Goal: Task Accomplishment & Management: Complete application form

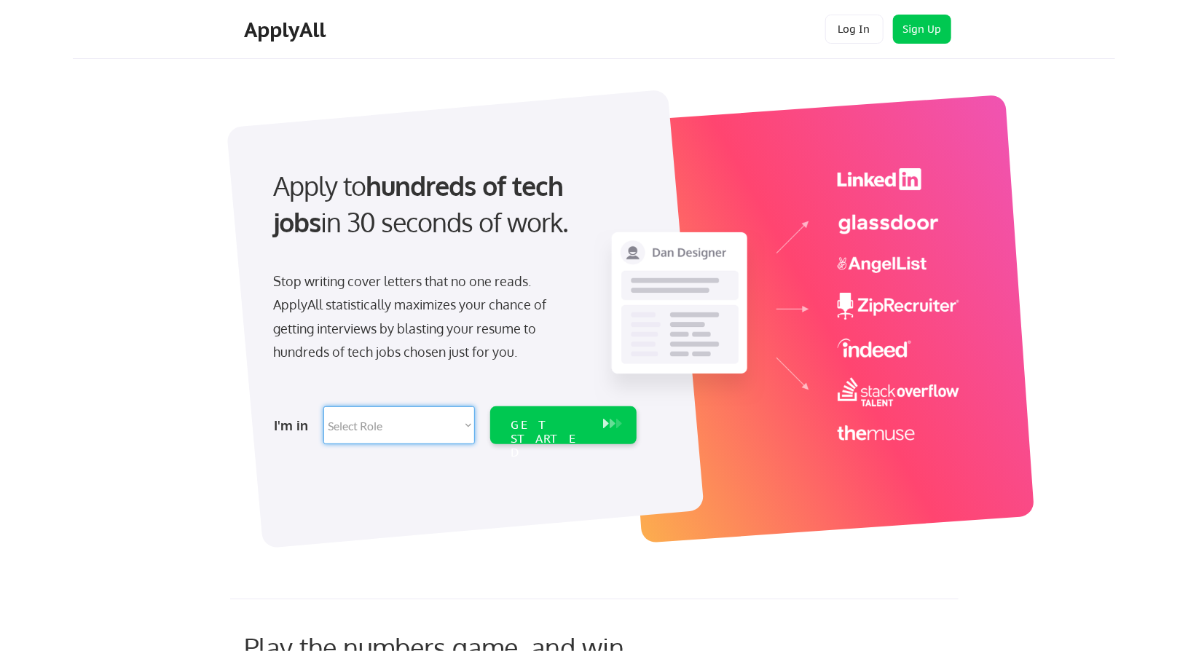
click at [411, 433] on select "Select Role Software Engineering Product Management Customer Success Sales UI/U…" at bounding box center [398, 425] width 151 height 38
select select ""data_science___analytics""
click at [323, 406] on select "Select Role Software Engineering Product Management Customer Success Sales UI/U…" at bounding box center [398, 425] width 151 height 38
select select ""data_science___analytics""
click at [571, 416] on div "GET STARTED" at bounding box center [549, 425] width 92 height 38
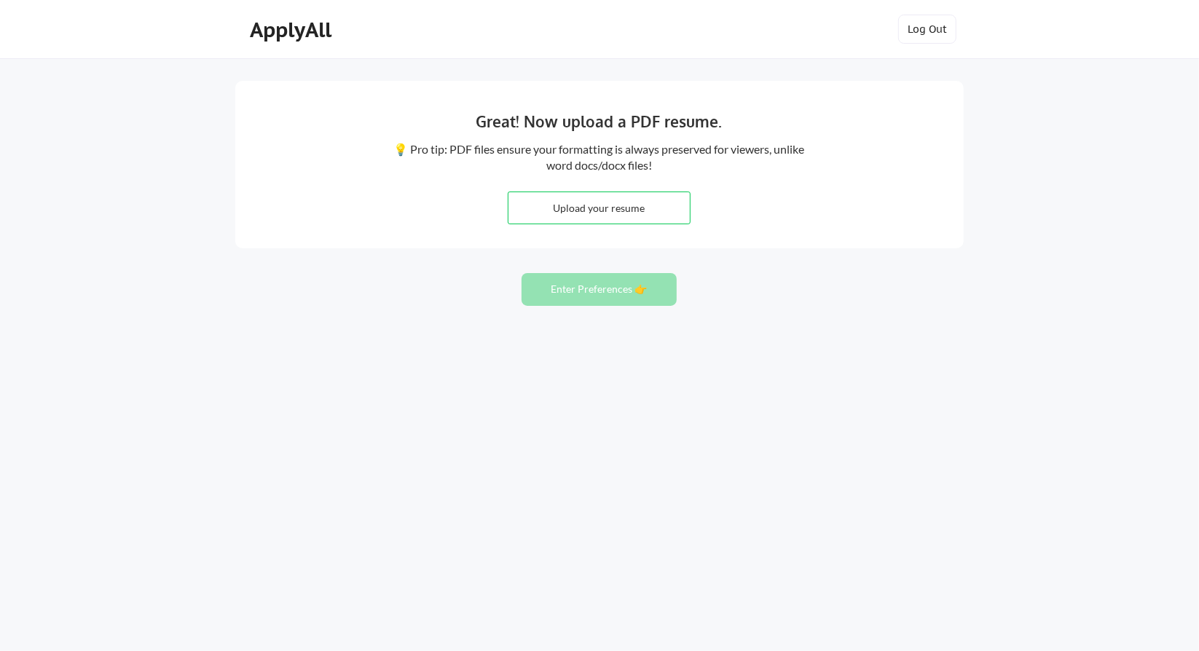
click at [580, 208] on input "file" at bounding box center [598, 207] width 181 height 31
type input "C:\fakepath\Ashutosh Graduate.pdf"
click at [595, 286] on button "Enter Preferences 👉" at bounding box center [598, 289] width 155 height 33
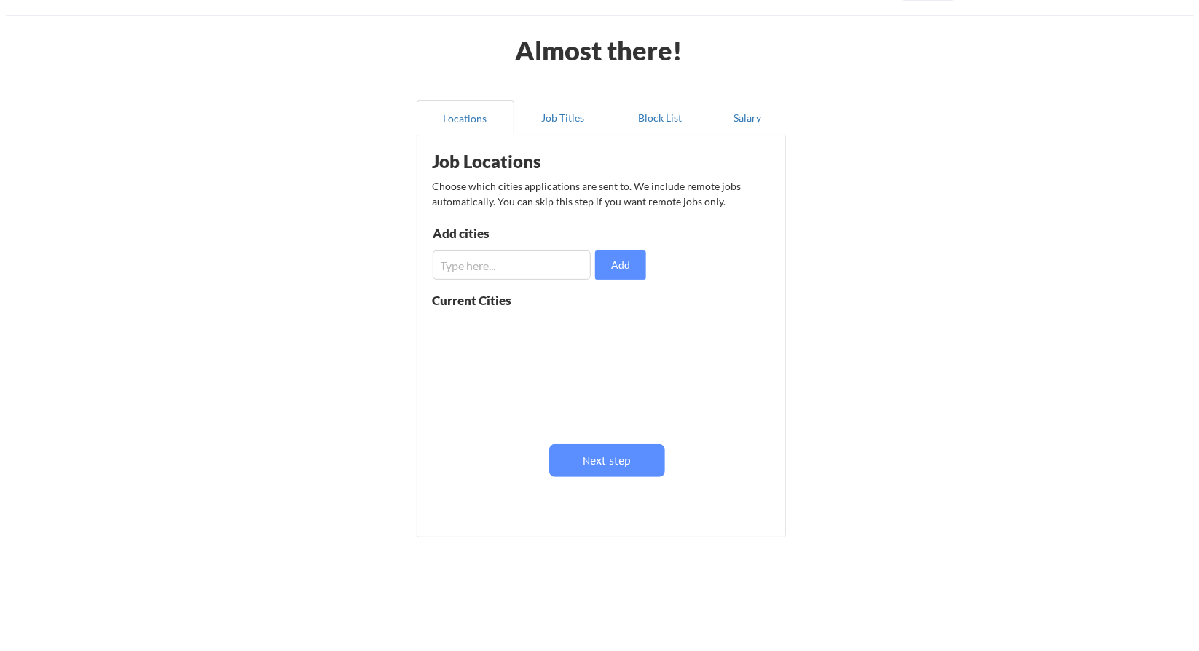
scroll to position [62, 0]
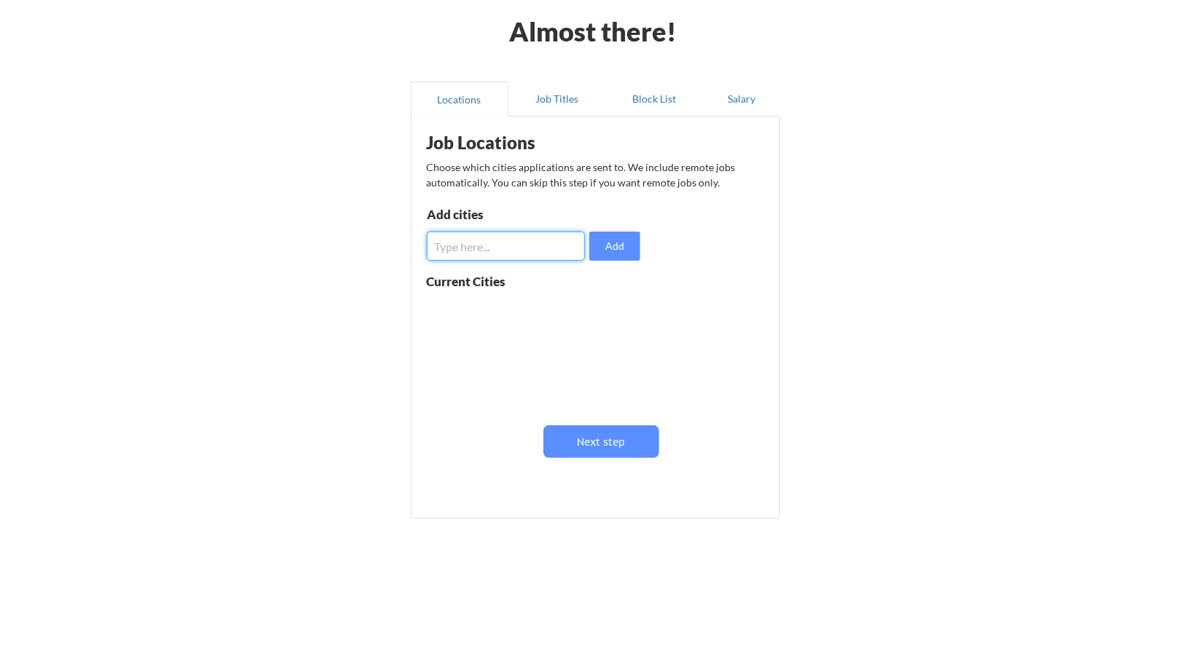
click at [459, 242] on input "input" at bounding box center [506, 246] width 159 height 29
type input "Australia"
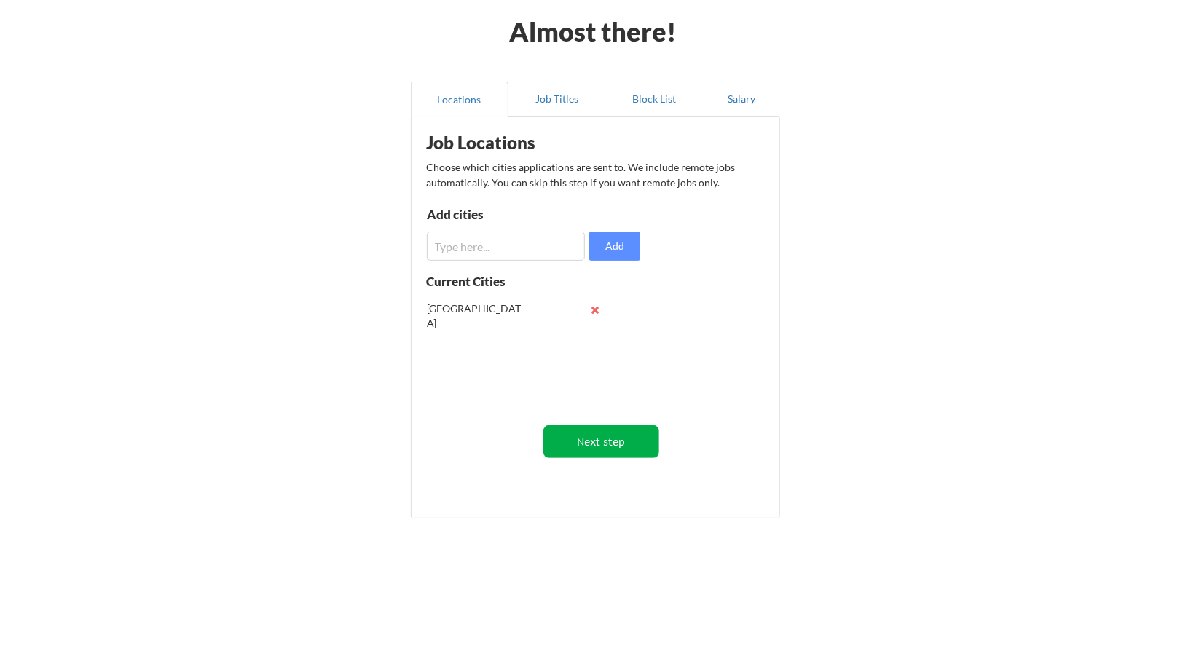
click at [602, 432] on button "Next step" at bounding box center [601, 441] width 116 height 33
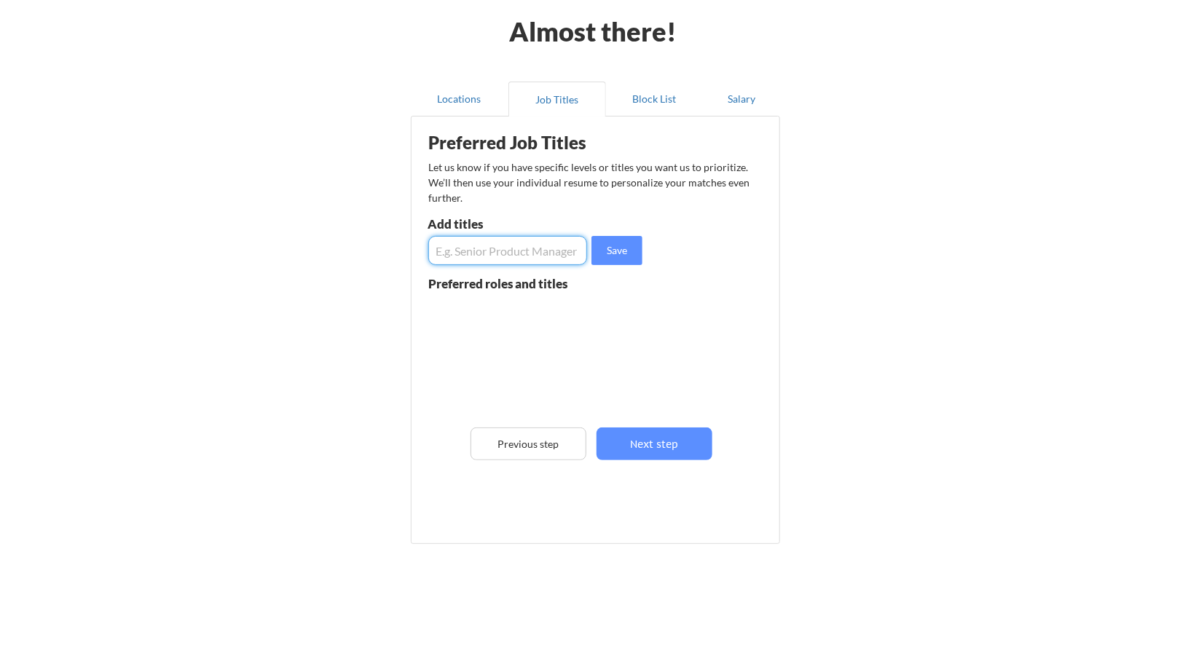
click at [540, 259] on input "input" at bounding box center [507, 250] width 159 height 29
type input "Data Engineer"
click at [613, 241] on button "Save" at bounding box center [616, 250] width 51 height 29
click at [511, 242] on input "input" at bounding box center [507, 250] width 159 height 29
type input "Data Analyst"
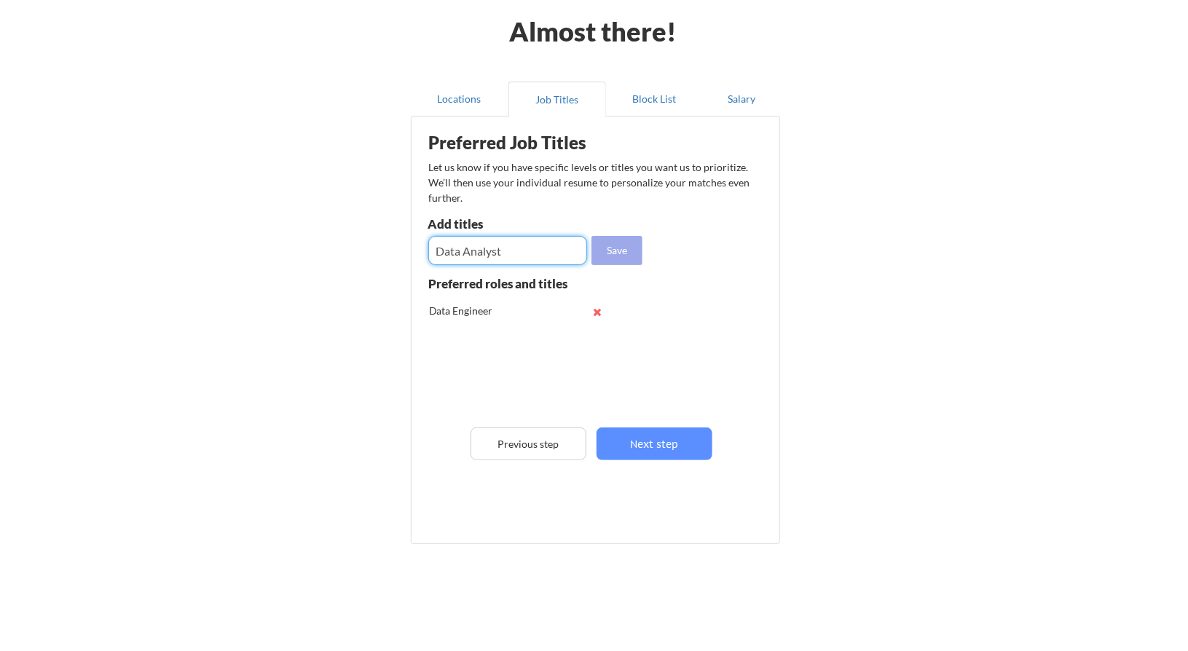
drag, startPoint x: 629, startPoint y: 245, endPoint x: 567, endPoint y: 243, distance: 61.9
click at [629, 244] on button "Save" at bounding box center [616, 250] width 51 height 29
click at [444, 249] on input "input" at bounding box center [507, 250] width 159 height 29
type input "web developer"
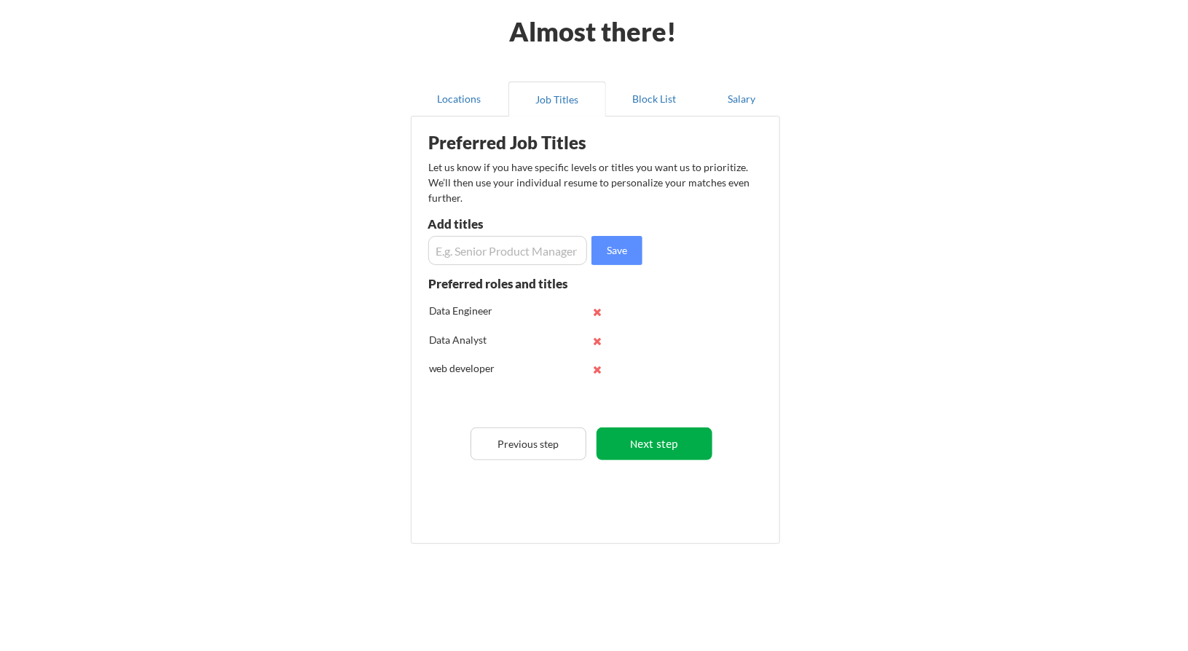
click at [613, 443] on button "Next step" at bounding box center [654, 443] width 116 height 33
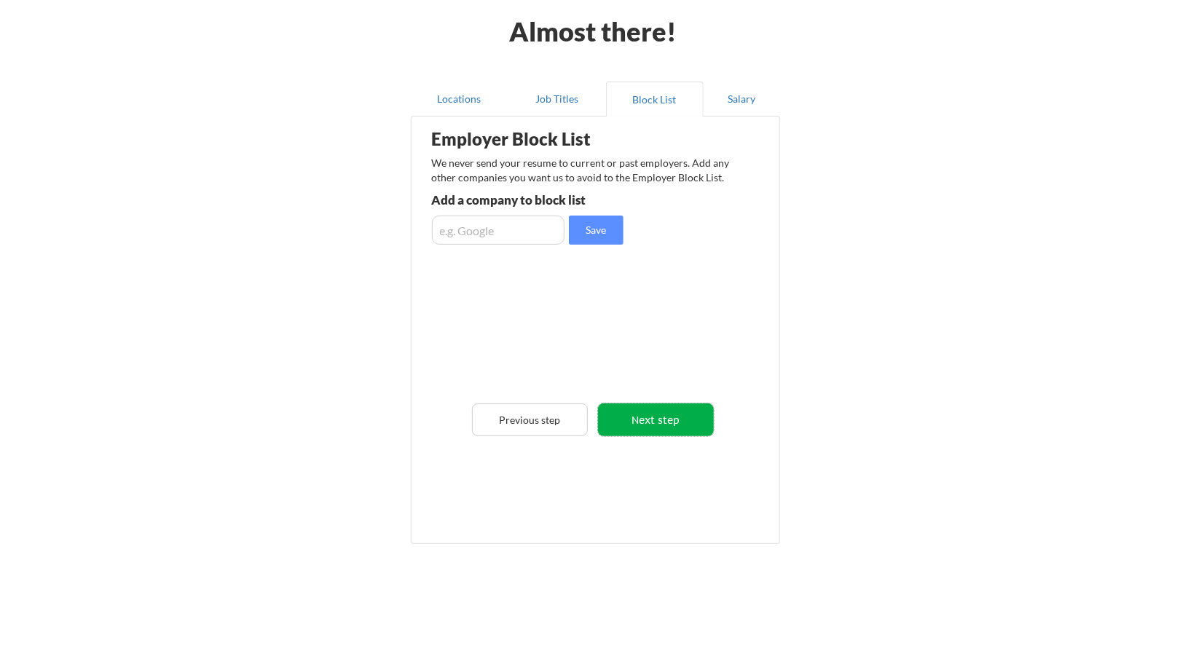
click at [644, 415] on button "Next step" at bounding box center [656, 419] width 116 height 33
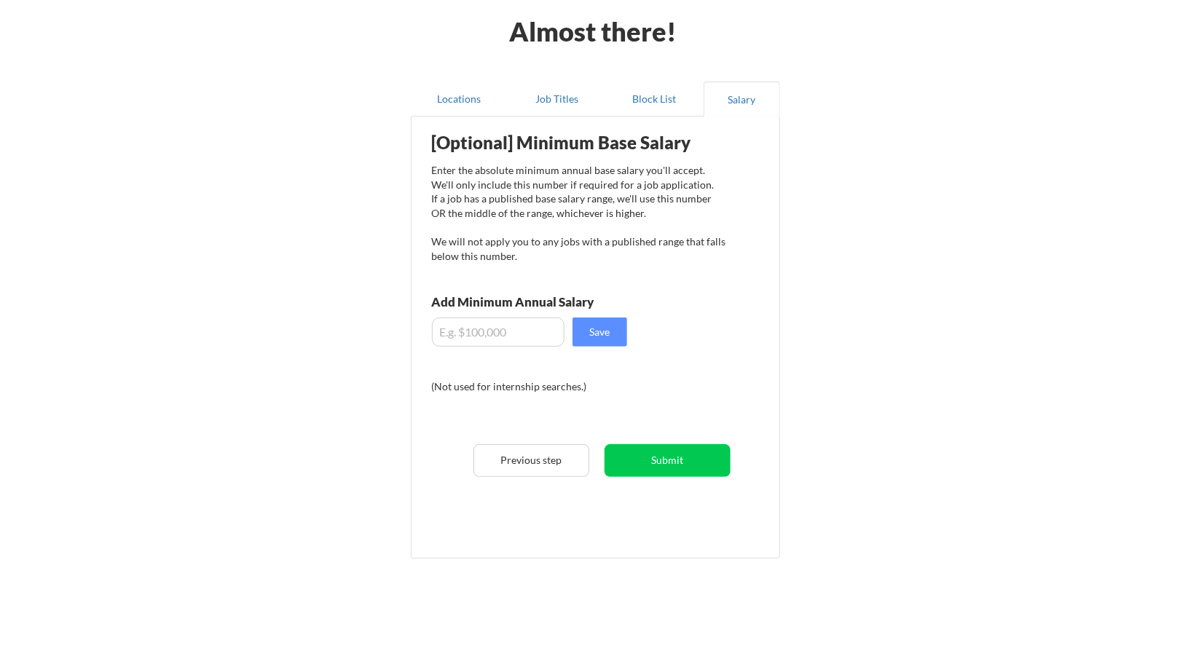
click at [540, 340] on input "input" at bounding box center [498, 332] width 133 height 29
type input "$80,000"
click at [615, 343] on button "Save" at bounding box center [599, 332] width 55 height 29
click at [639, 438] on div "[Optional] Minimum Base Salary Enter the absolute minimum annual base salary yo…" at bounding box center [599, 332] width 360 height 417
click at [637, 453] on button "Submit" at bounding box center [667, 460] width 126 height 33
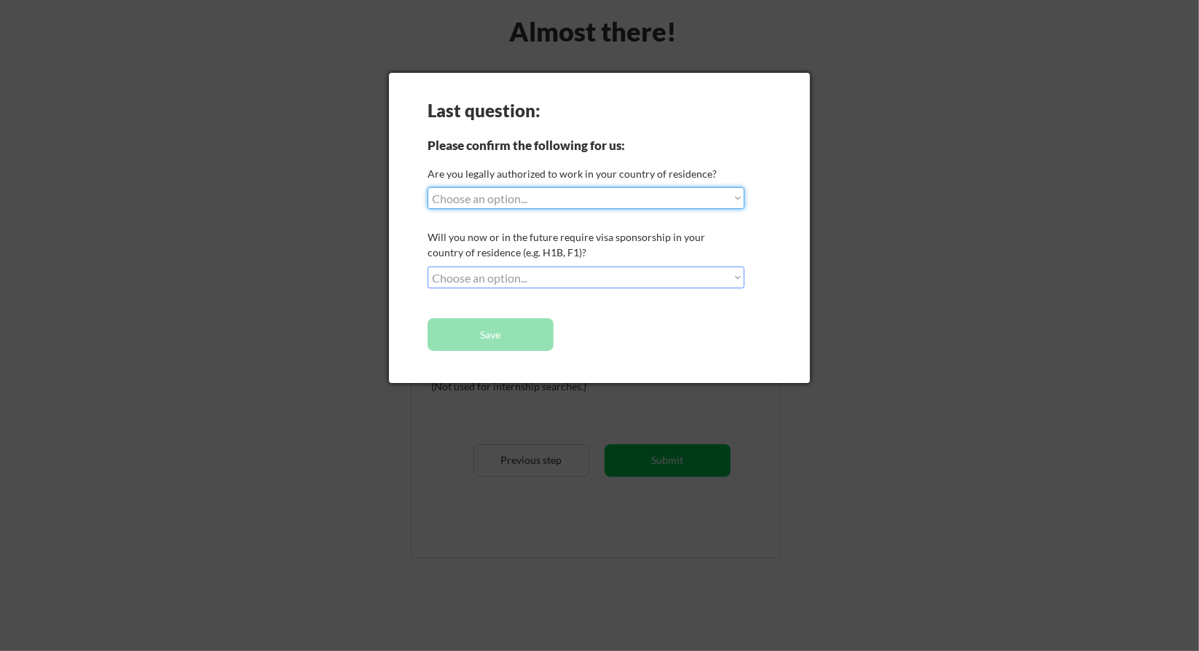
click at [498, 197] on select "Choose an option... Yes, I am a US Citizen Yes, I am a Canadian Citizen Yes, I …" at bounding box center [585, 198] width 317 height 22
click at [508, 487] on div at bounding box center [599, 325] width 1199 height 651
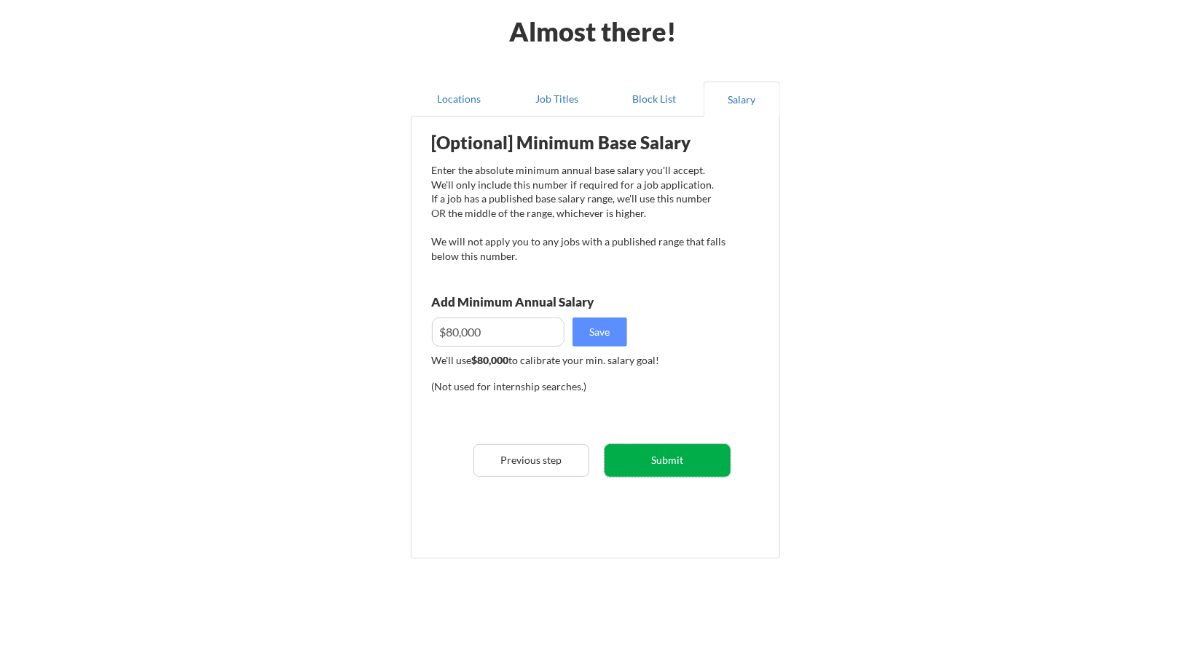
click at [654, 465] on button "Submit" at bounding box center [667, 460] width 126 height 33
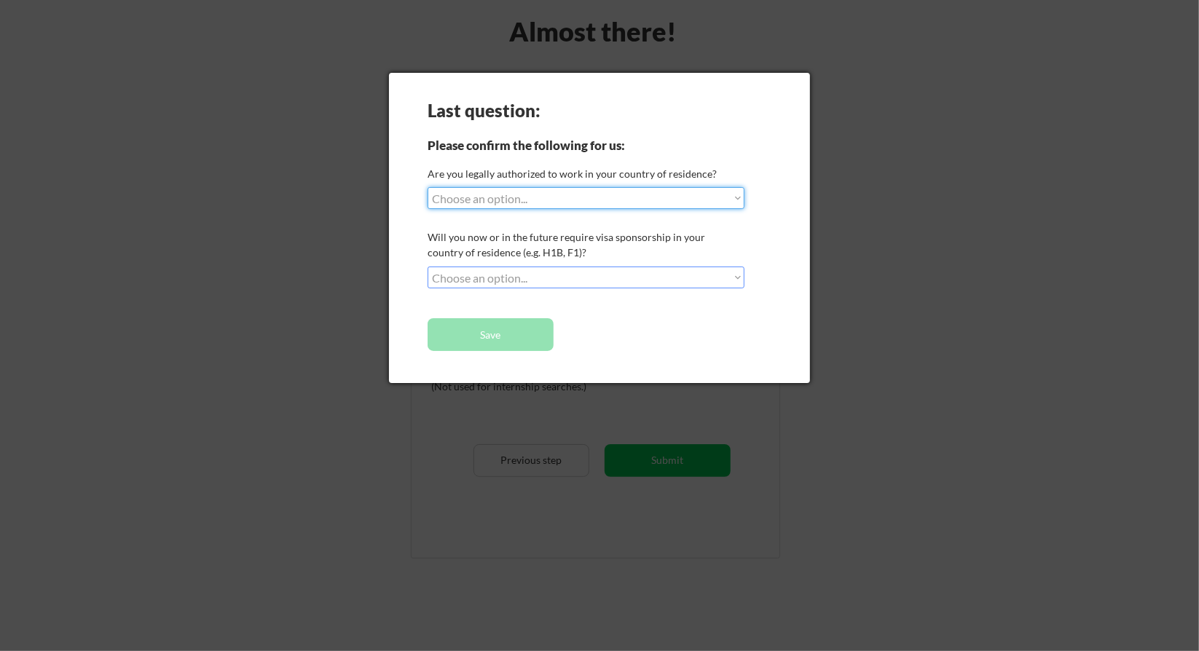
click at [562, 199] on select "Choose an option... Yes, I am a US Citizen Yes, I am a Canadian Citizen Yes, I …" at bounding box center [585, 198] width 317 height 22
select select ""no__i_am_not__yet__authorized""
click at [427, 187] on select "Choose an option... Yes, I am a US Citizen Yes, I am a Canadian Citizen Yes, I …" at bounding box center [585, 198] width 317 height 22
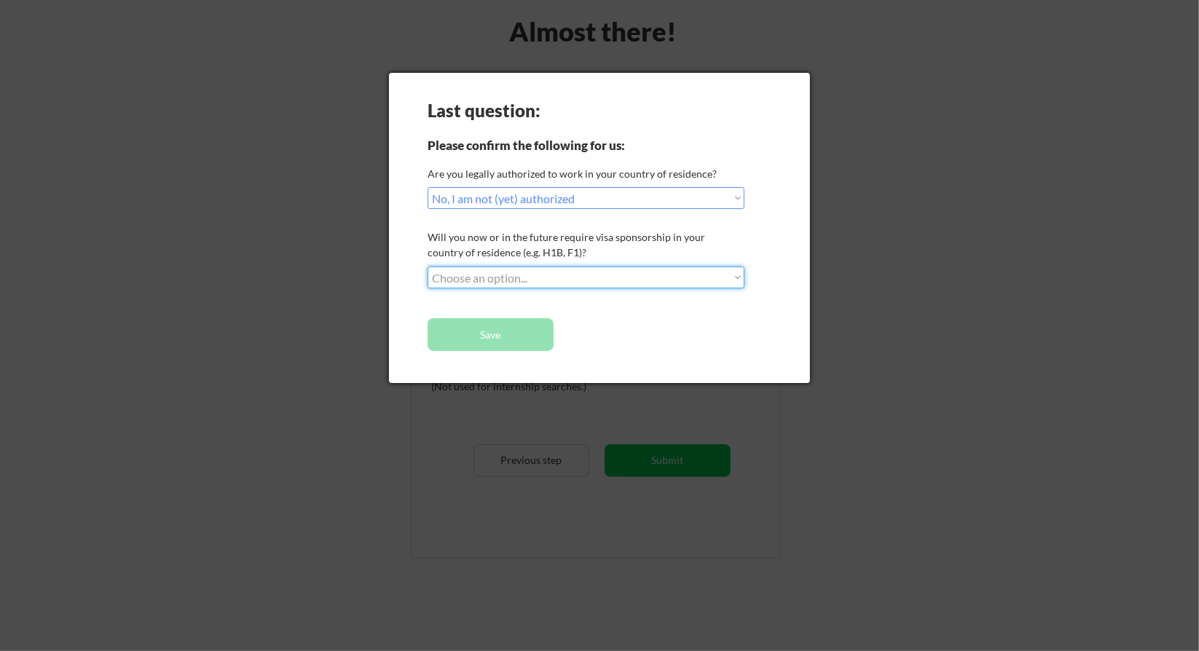
click at [490, 275] on select "Choose an option... No, I will not need sponsorship Yes, I will need sponsorship" at bounding box center [585, 278] width 317 height 22
select select ""yes__i_will_need_sponsorship""
click at [427, 267] on select "Choose an option... No, I will not need sponsorship Yes, I will need sponsorship" at bounding box center [585, 278] width 317 height 22
click at [481, 341] on button "Save" at bounding box center [490, 334] width 126 height 33
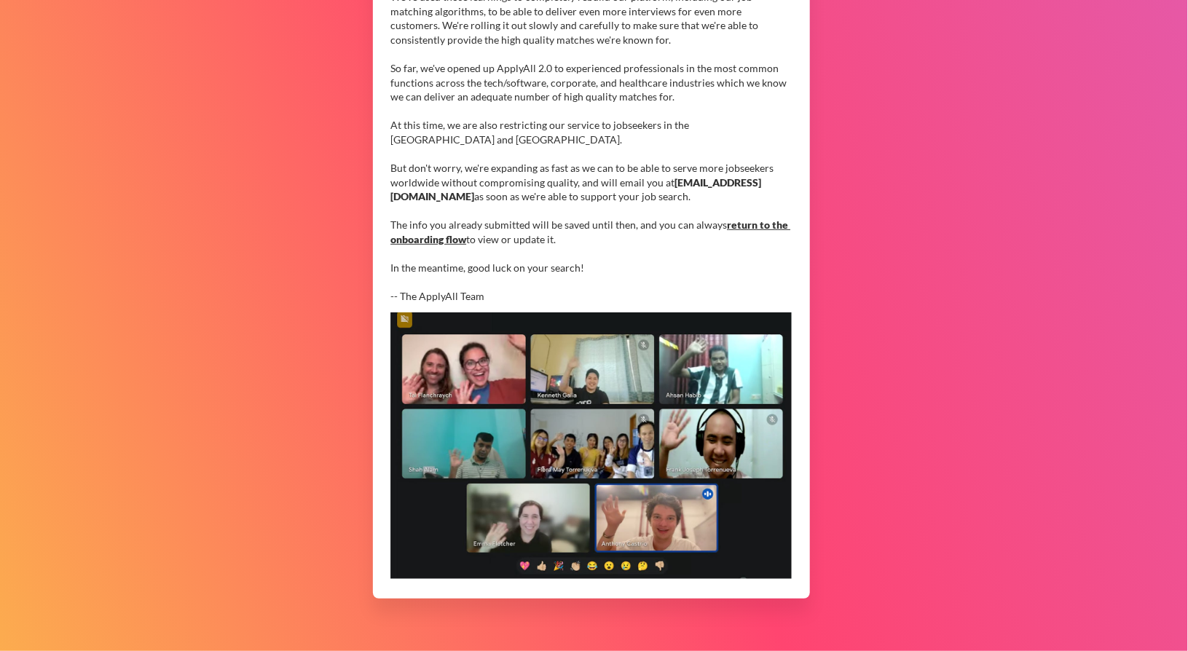
scroll to position [295, 0]
